Goal: Transaction & Acquisition: Purchase product/service

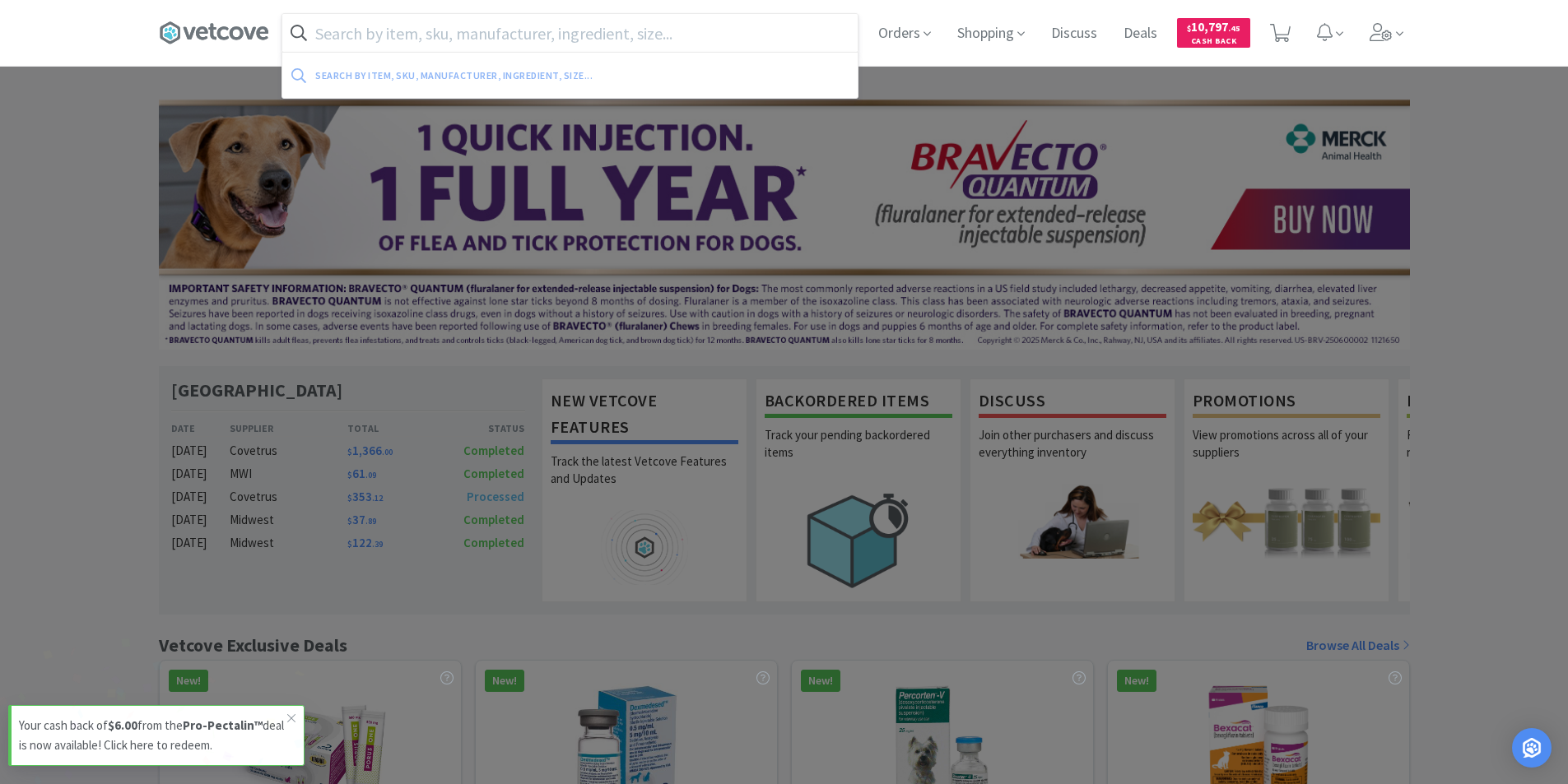
click at [616, 27] on input "text" at bounding box center [570, 33] width 576 height 38
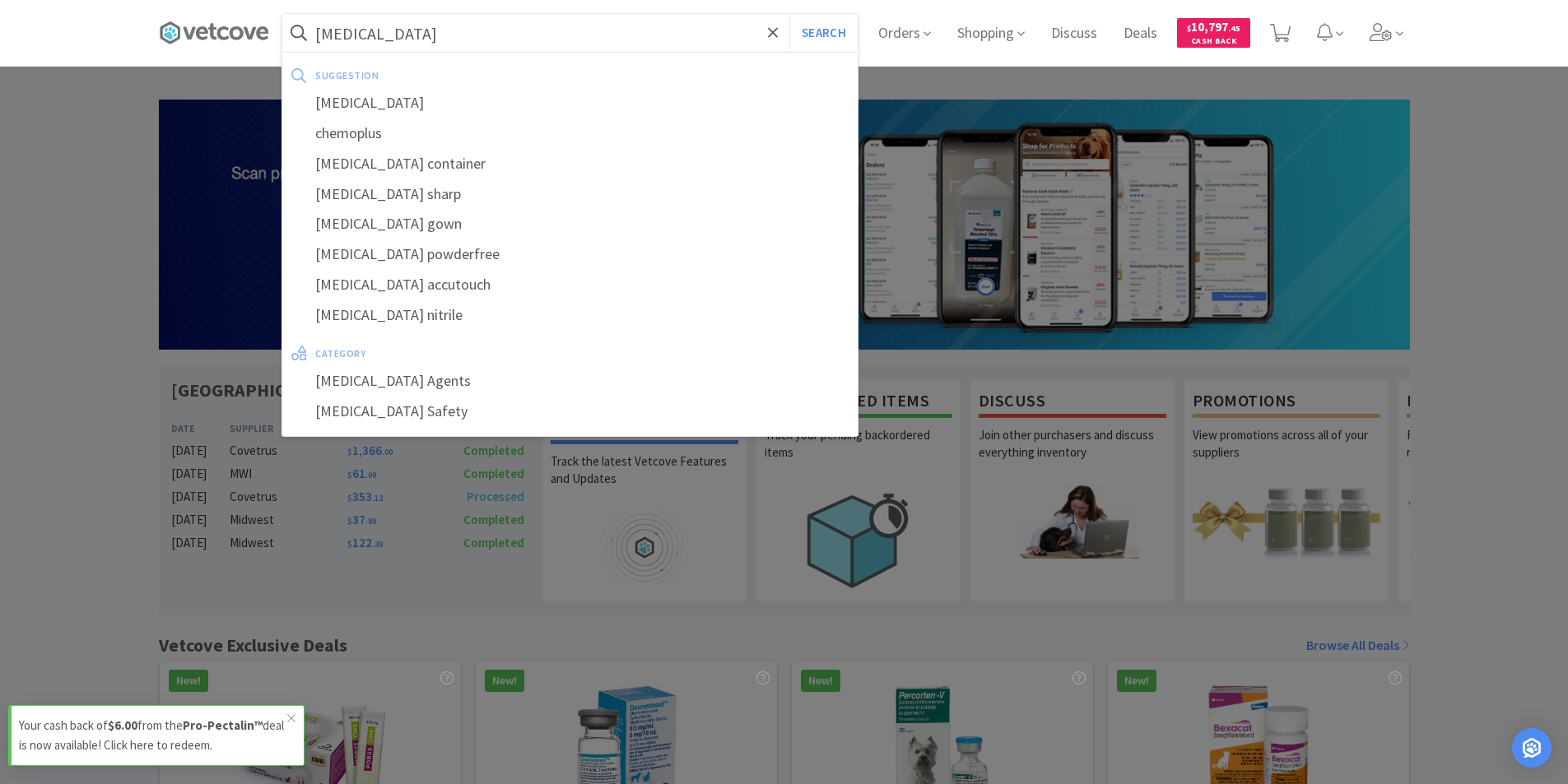
type input "[MEDICAL_DATA]"
click at [789, 14] on button "Search" at bounding box center [823, 33] width 68 height 38
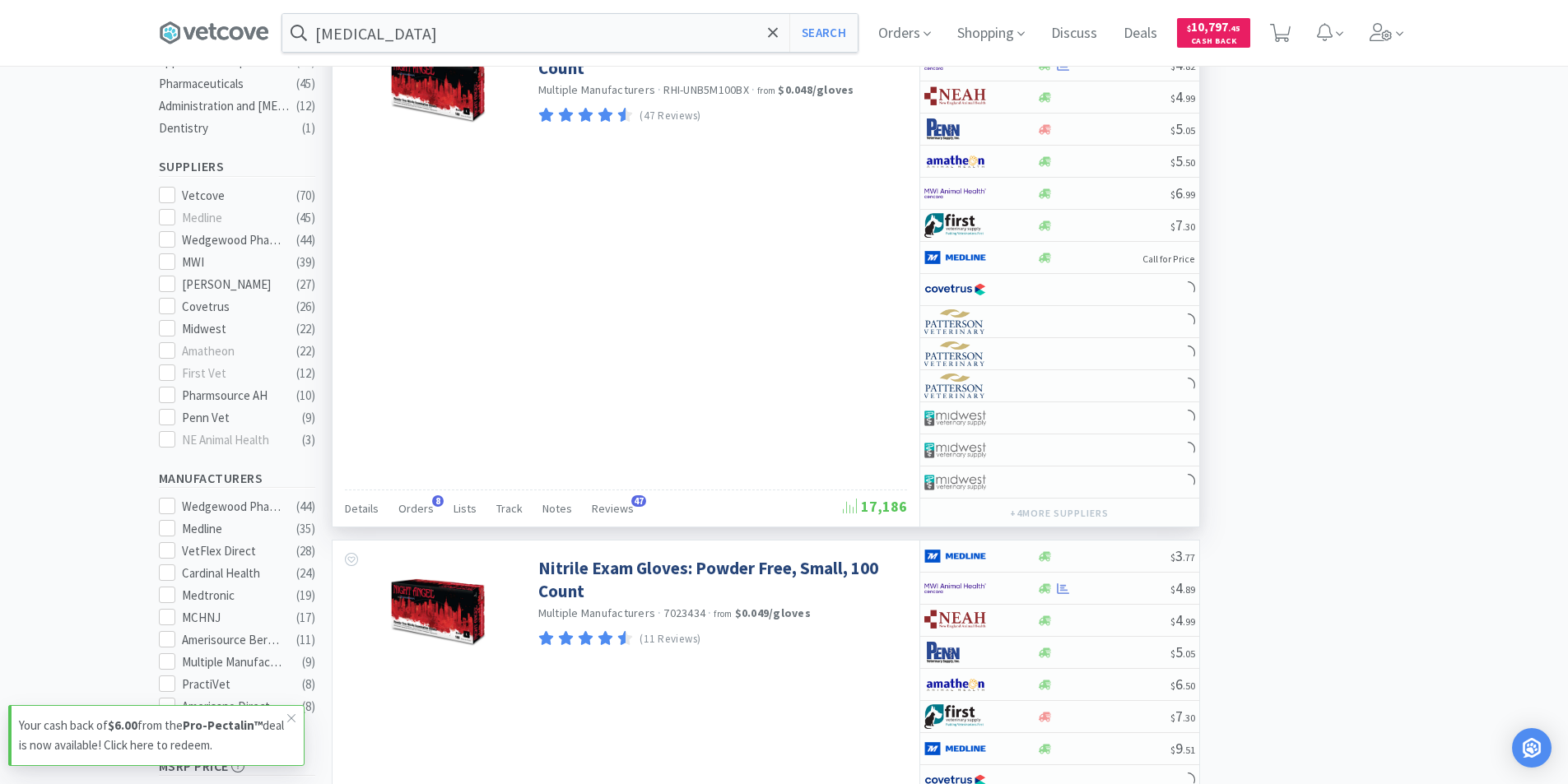
scroll to position [905, 0]
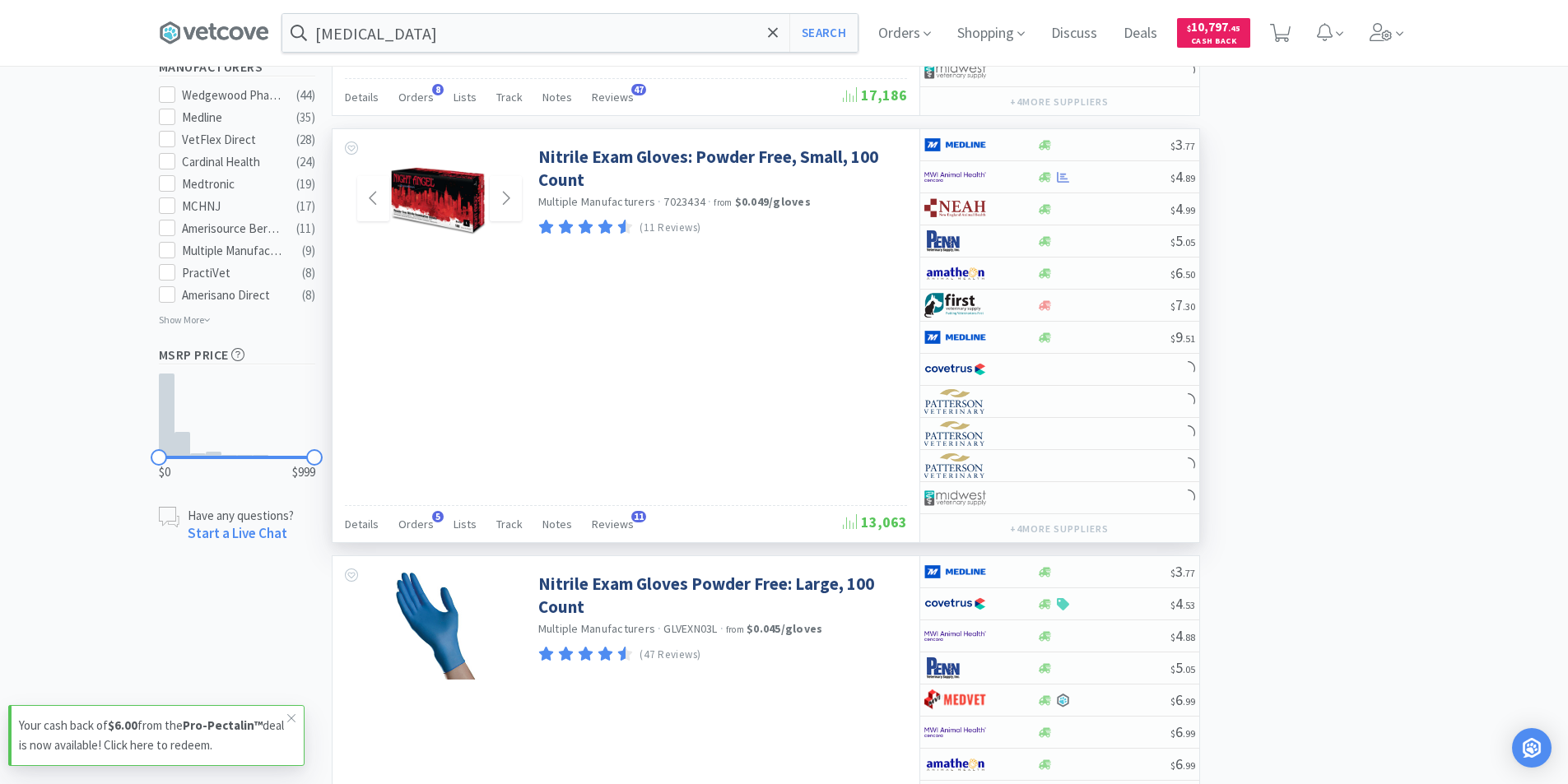
select select "1"
select select "5"
select select "3"
select select "2"
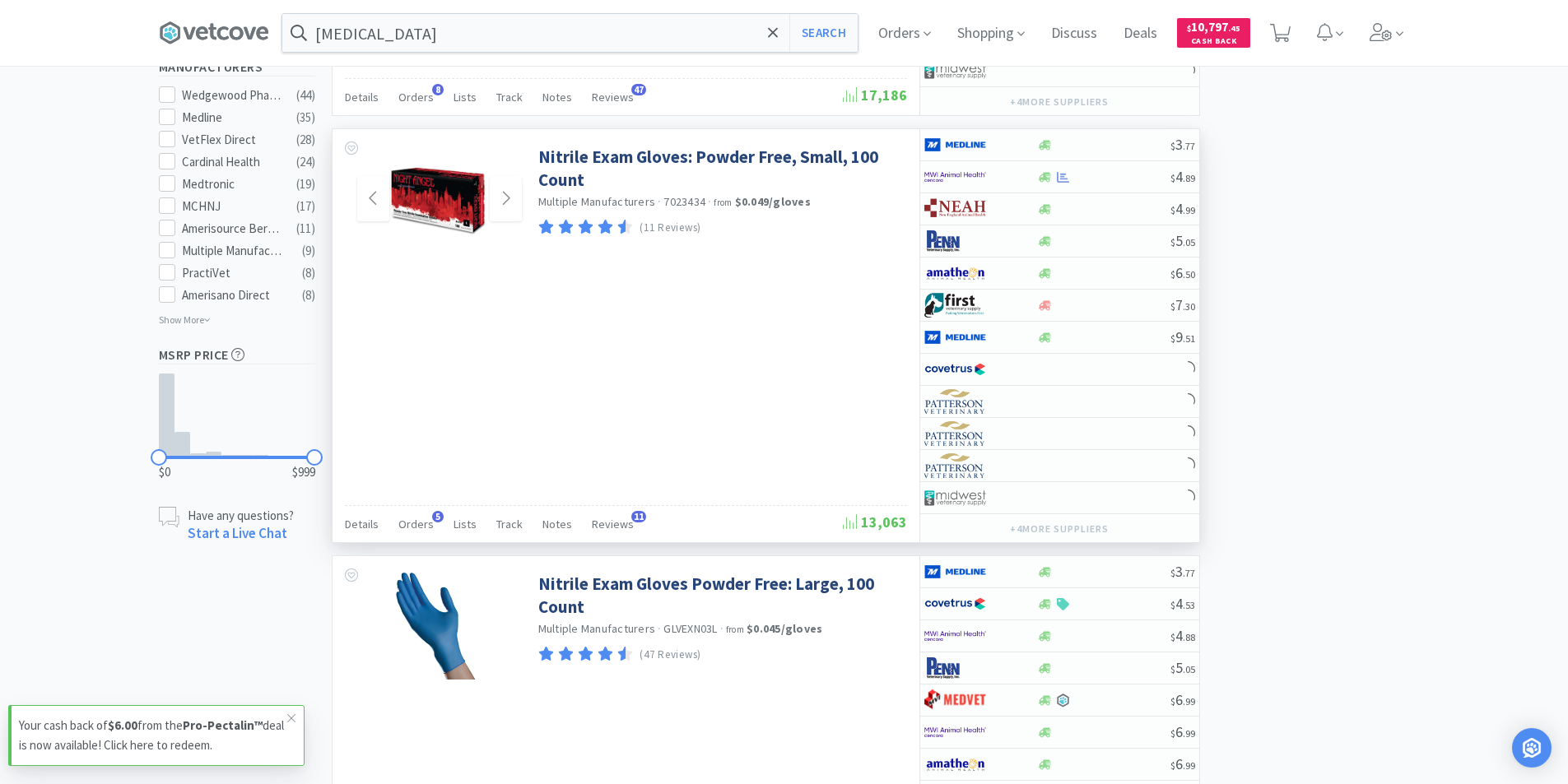
select select "5"
select select "1"
select select "4"
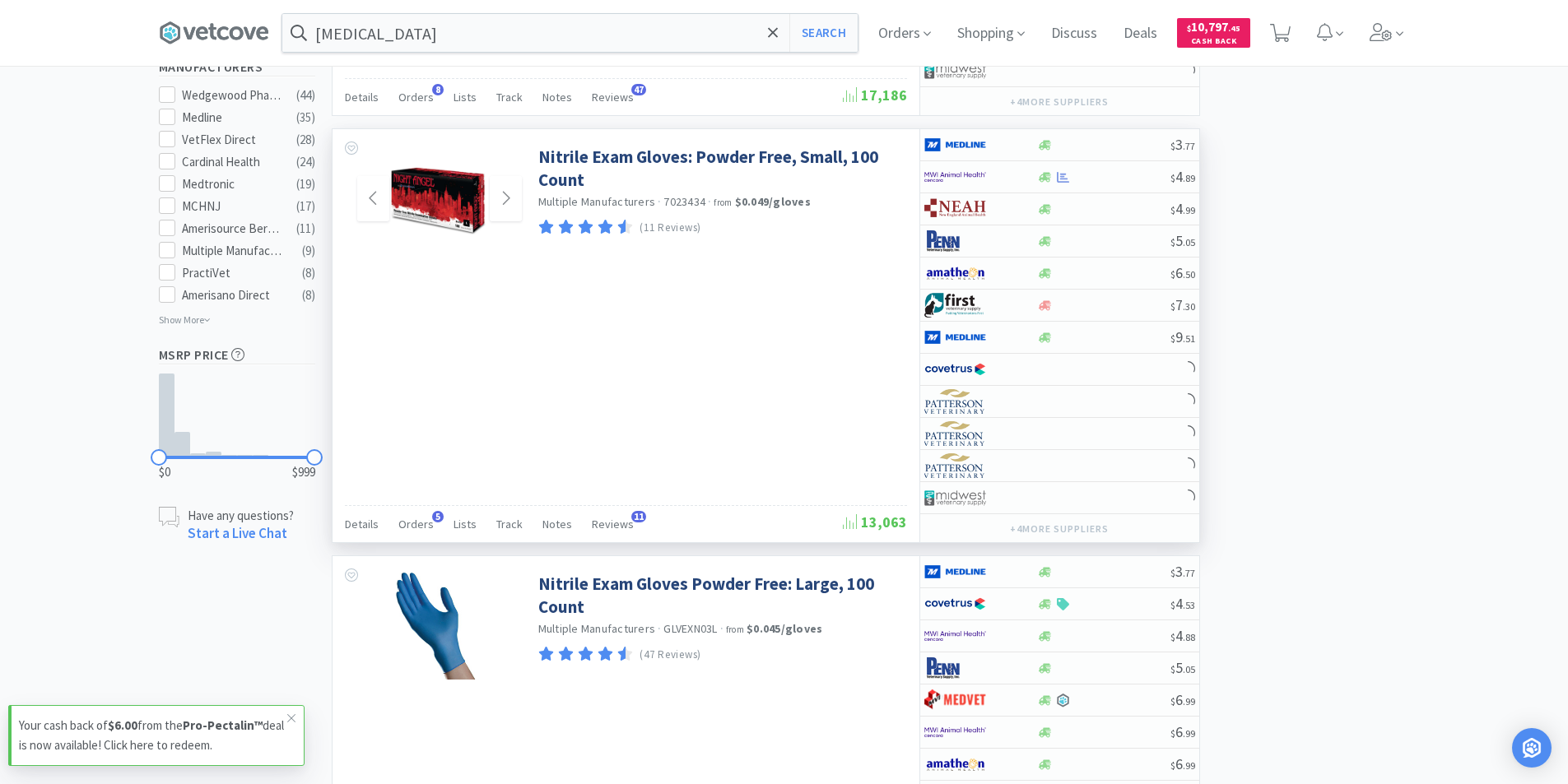
select select "2"
select select "5"
select select "1"
select select "2"
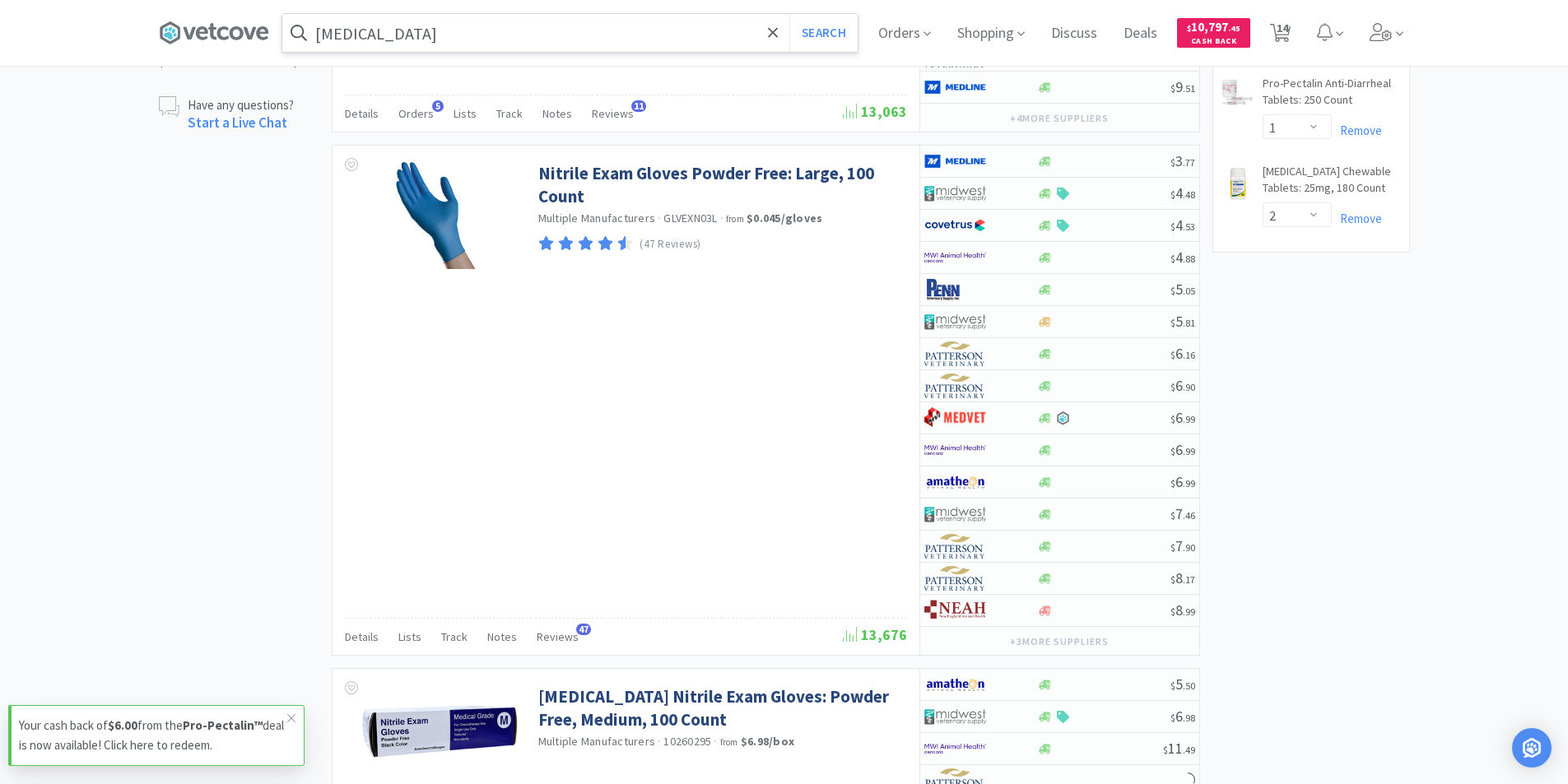
scroll to position [1316, 0]
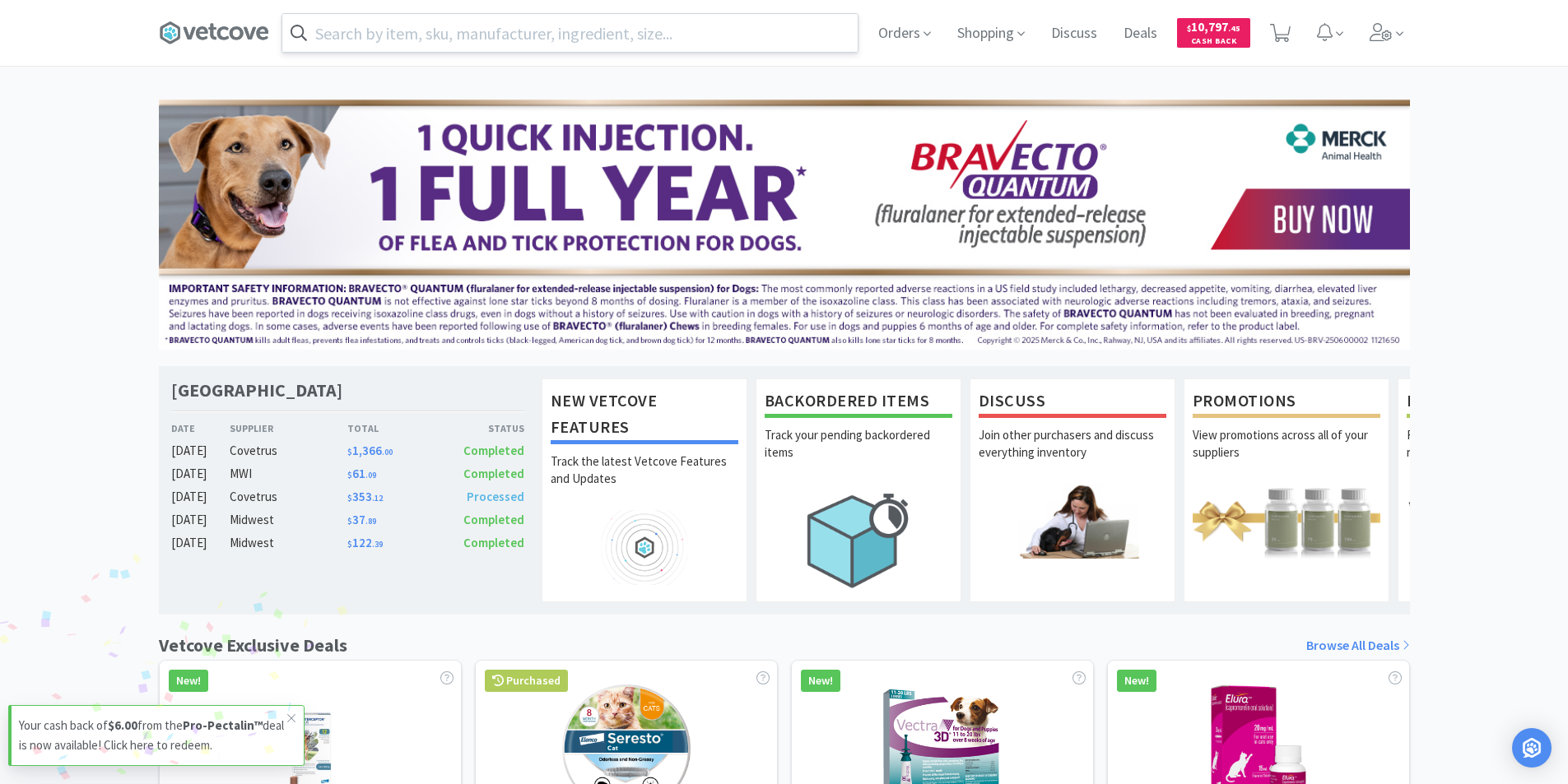
click at [360, 26] on input "text" at bounding box center [570, 33] width 576 height 38
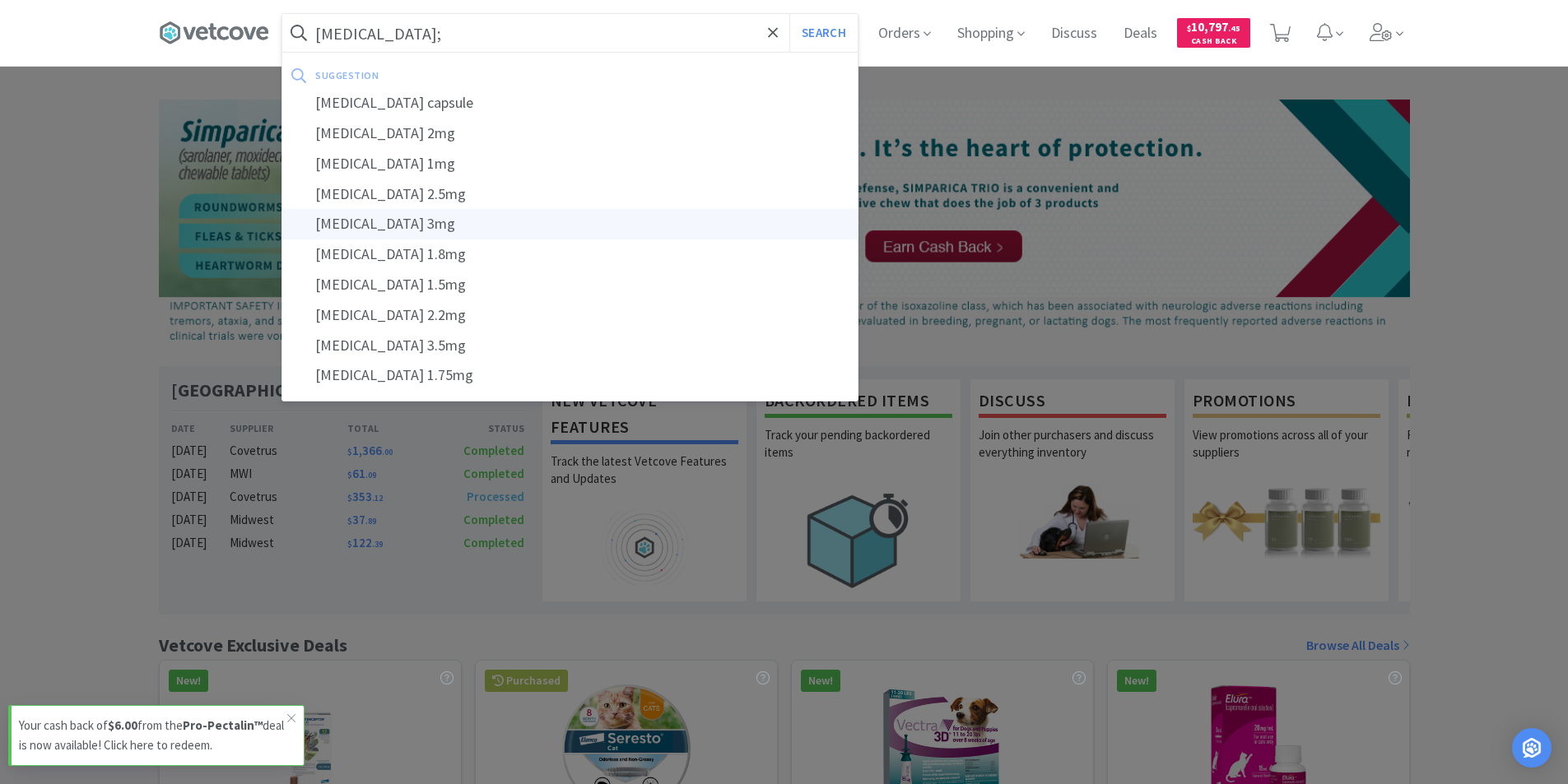
click at [338, 222] on div "[MEDICAL_DATA] 3mg" at bounding box center [570, 224] width 576 height 30
type input "[MEDICAL_DATA] 3mg"
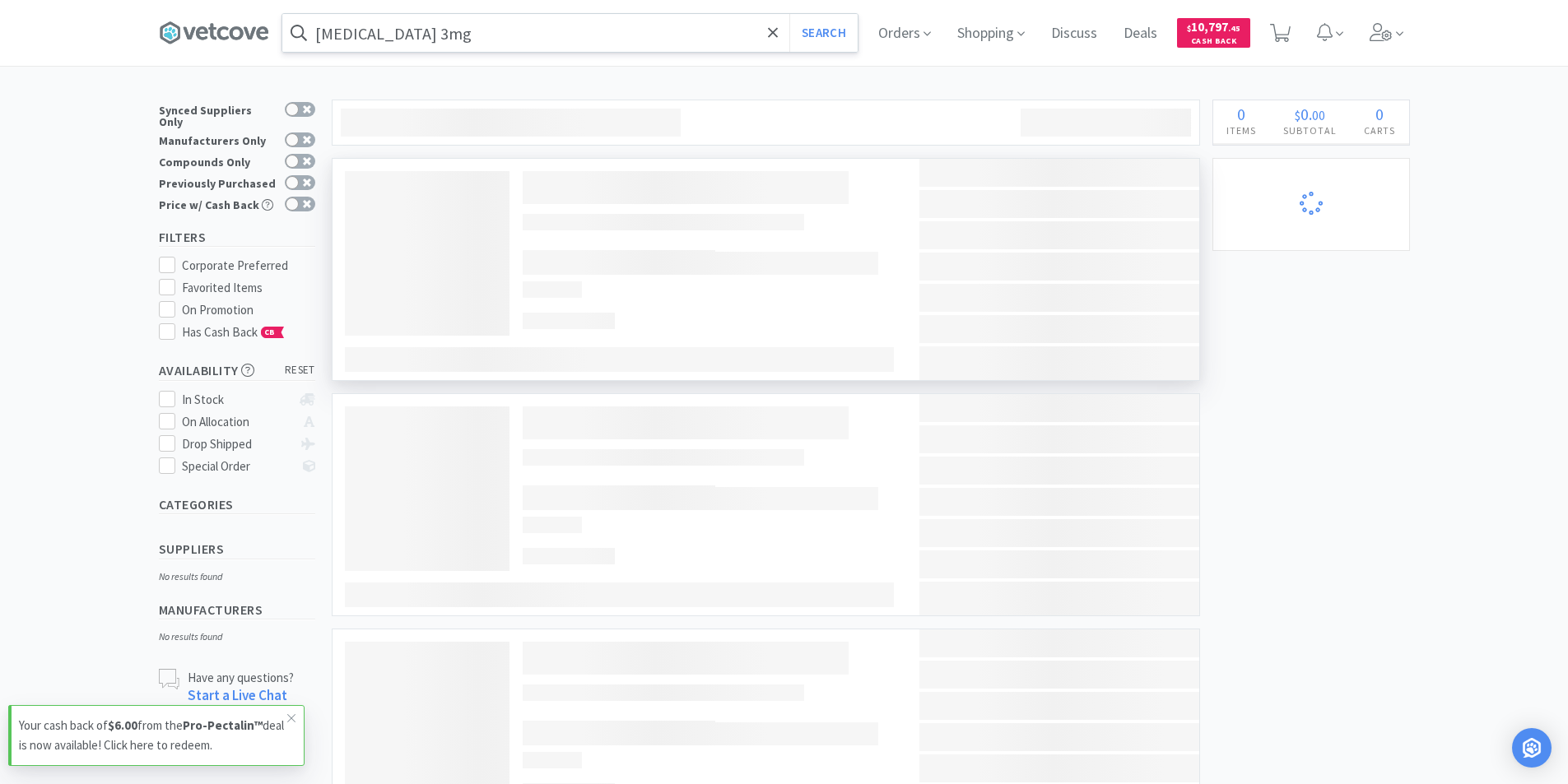
select select "1"
select select "5"
select select "3"
select select "2"
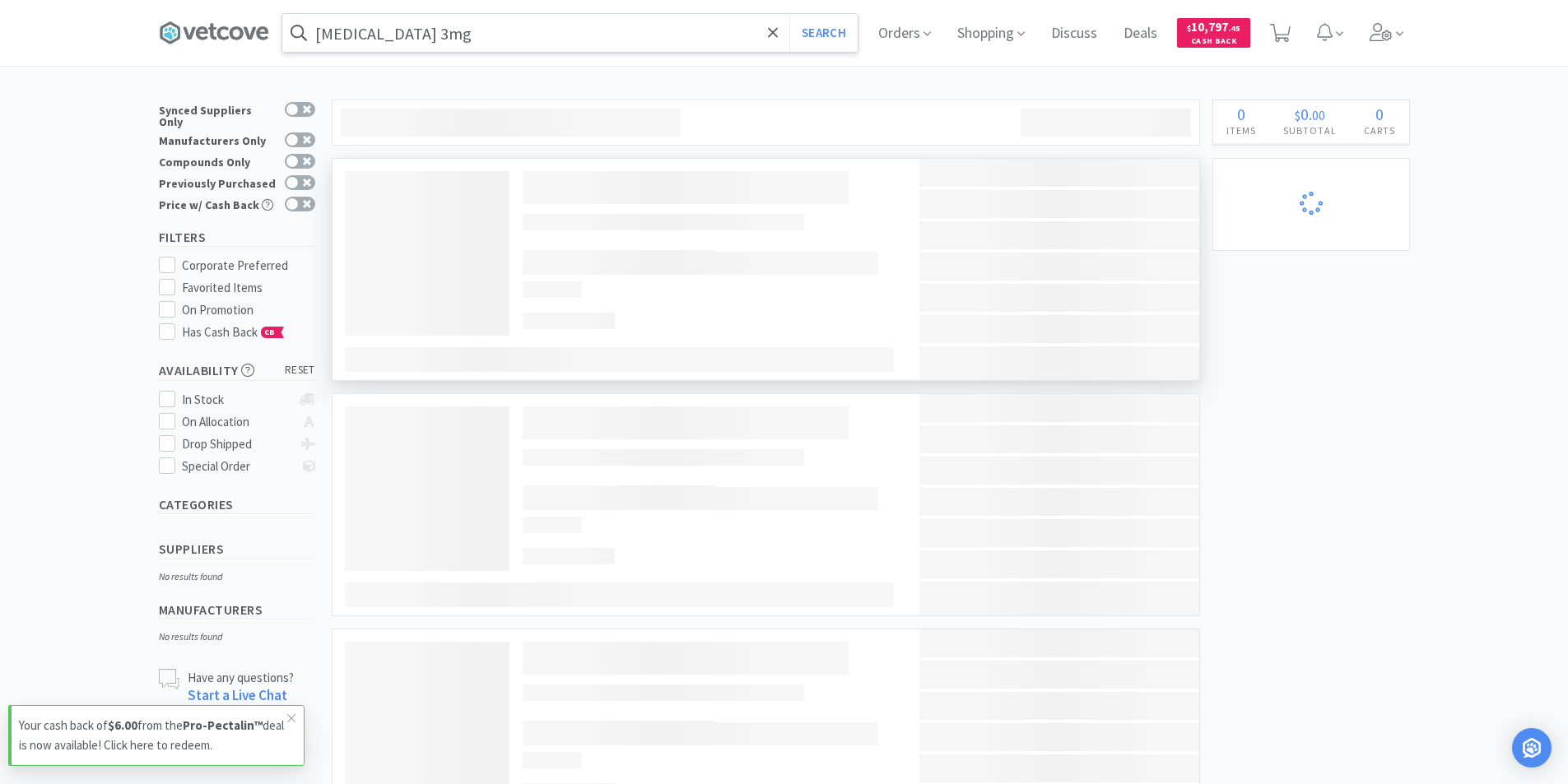
select select "5"
select select "1"
select select "4"
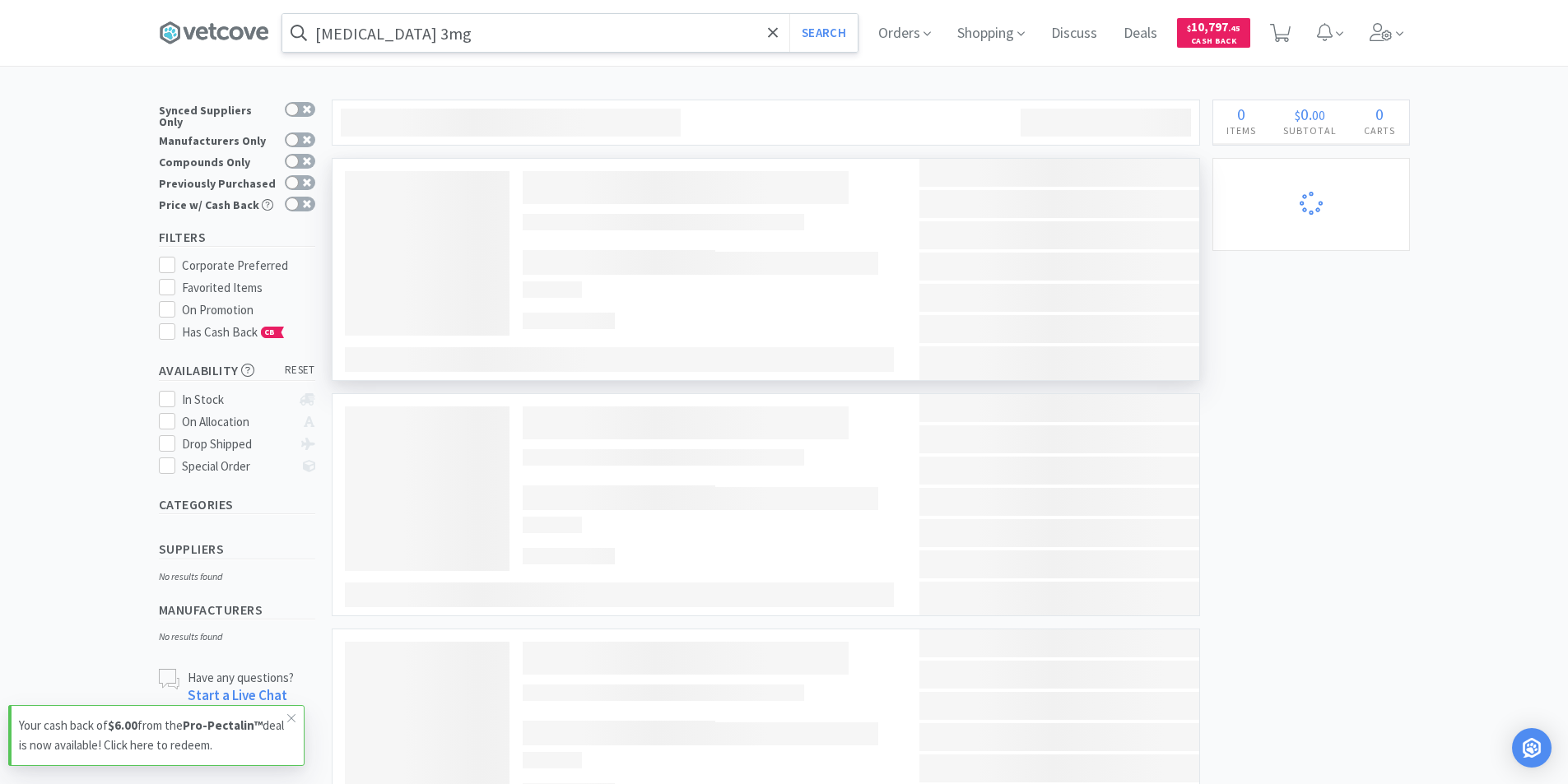
select select "2"
select select "5"
select select "1"
select select "2"
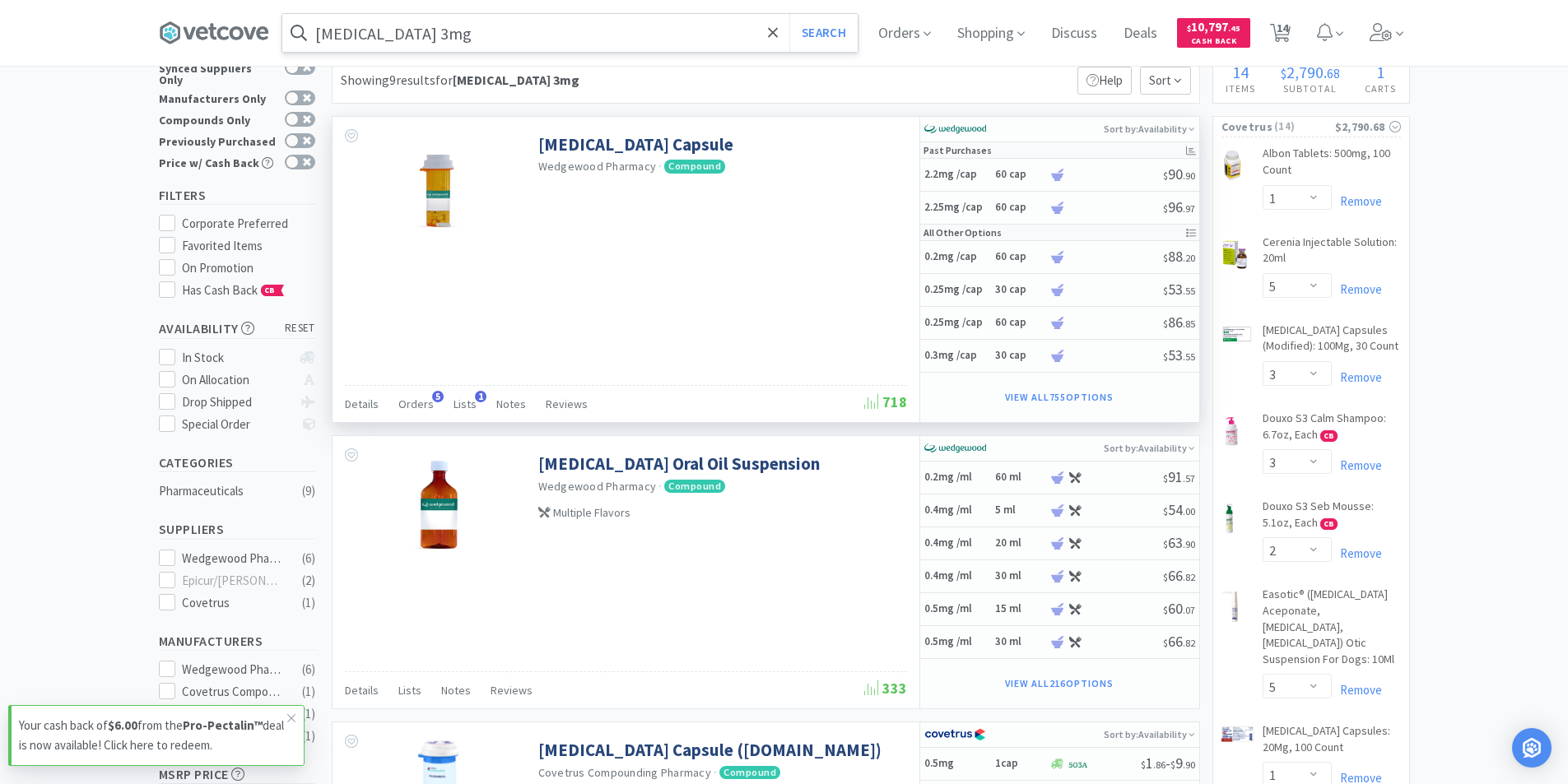
scroll to position [82, 0]
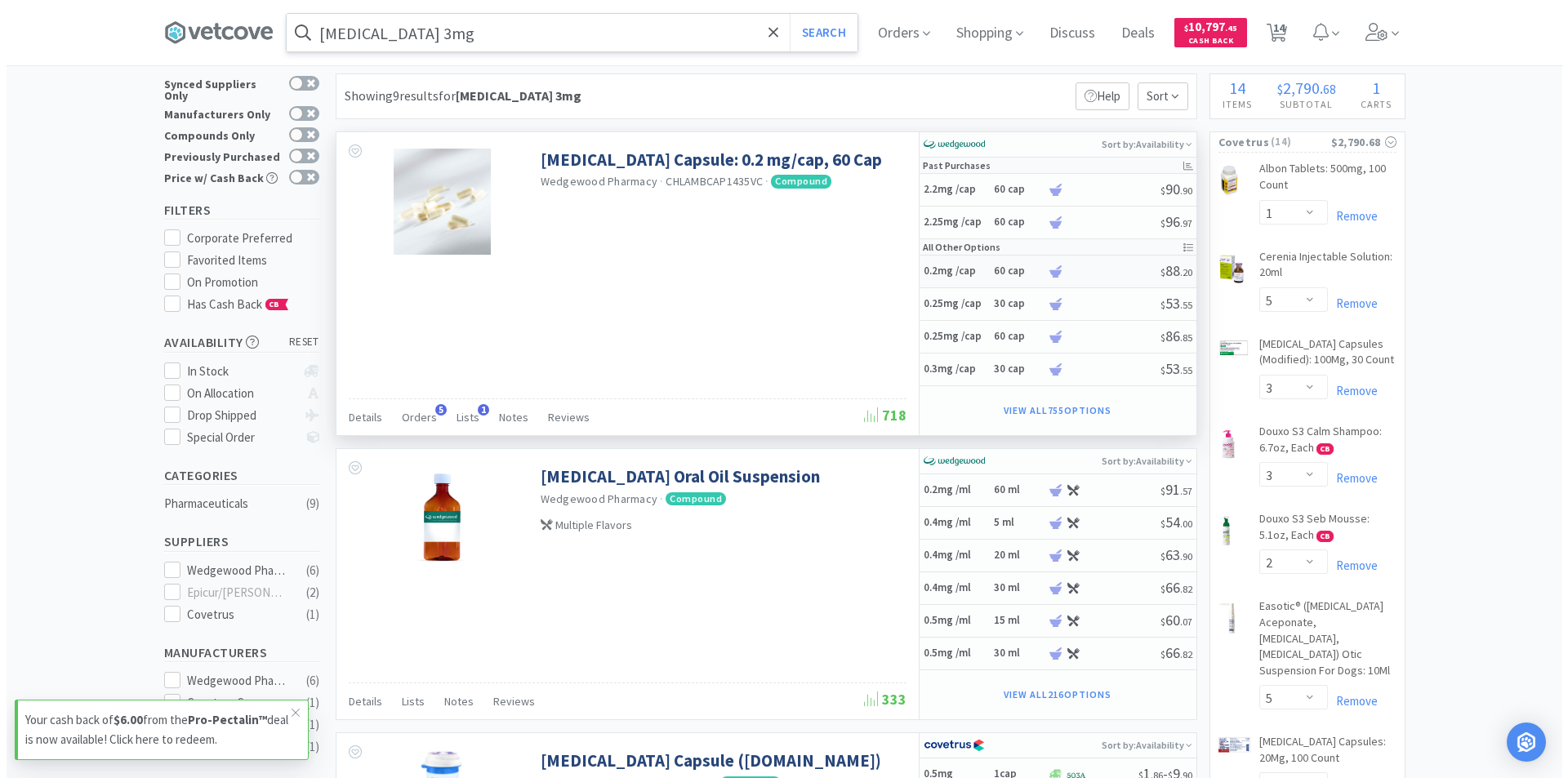
scroll to position [0, 0]
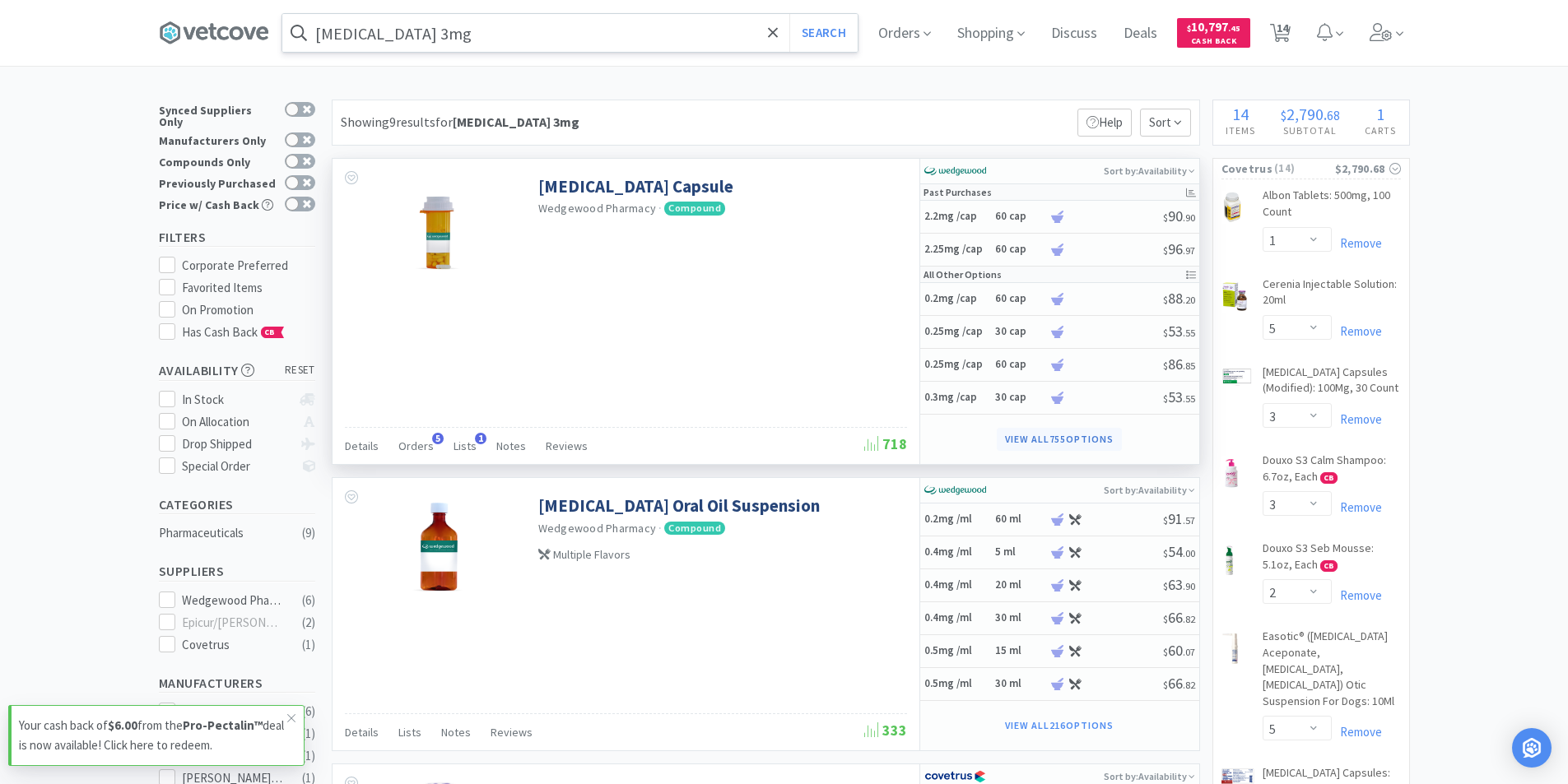
click at [1041, 436] on button "View all 755 Options" at bounding box center [1059, 440] width 125 height 23
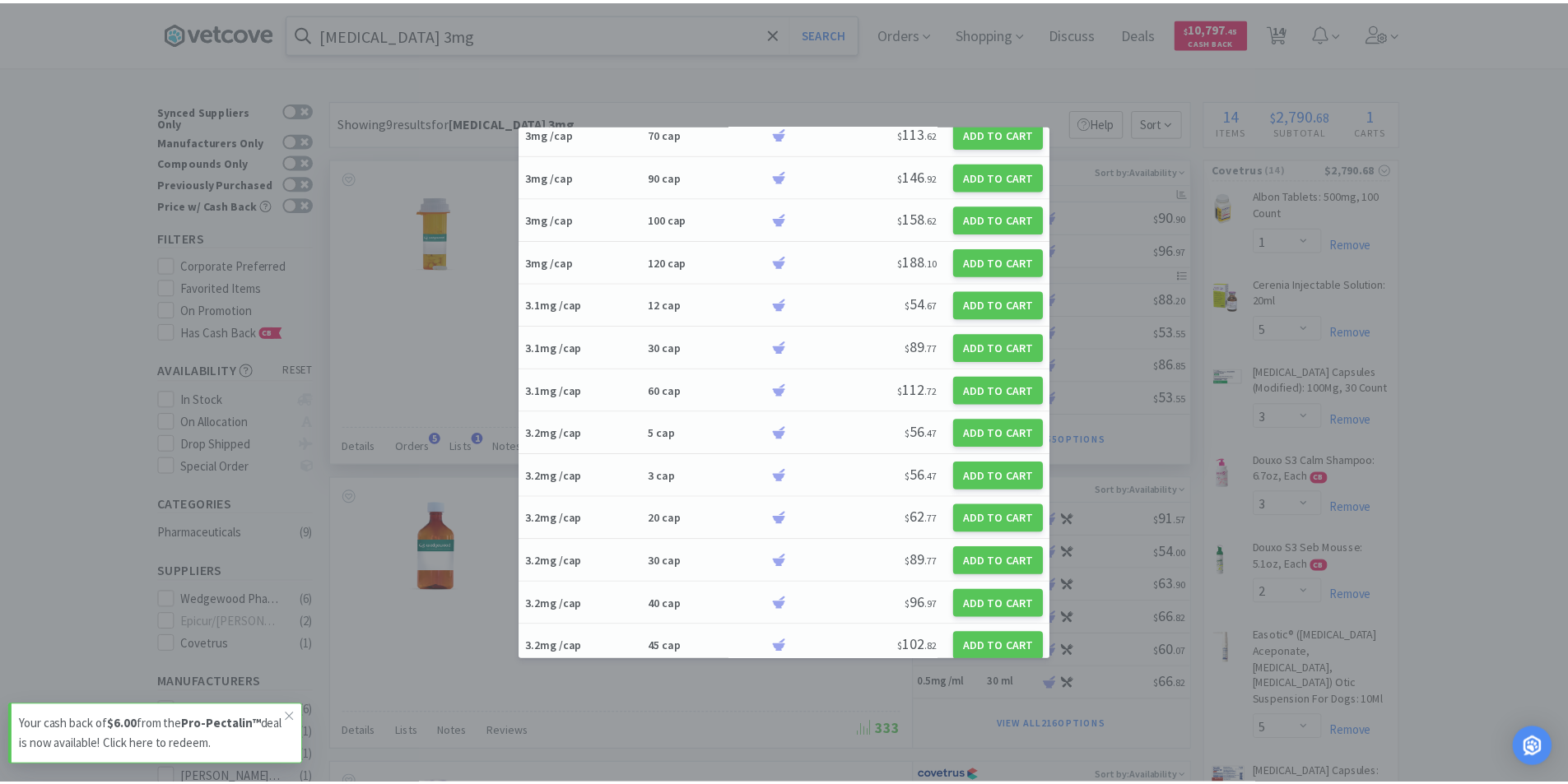
scroll to position [14101, 0]
